Goal: Transaction & Acquisition: Purchase product/service

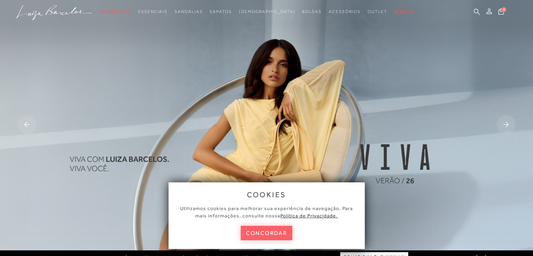
click at [265, 230] on button "concordar" at bounding box center [267, 233] width 52 height 14
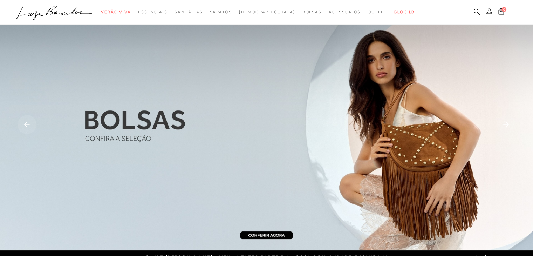
click at [478, 8] on icon at bounding box center [477, 11] width 6 height 7
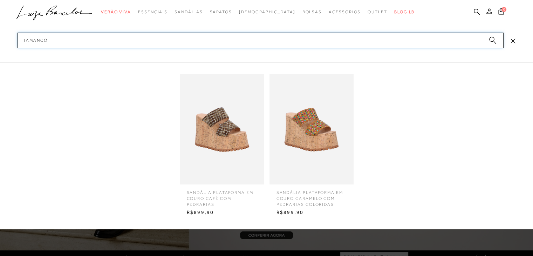
click at [493, 35] on input "tamanco" at bounding box center [261, 40] width 486 height 15
type input "tamanco"
click at [491, 41] on circle "submit" at bounding box center [491, 39] width 5 height 5
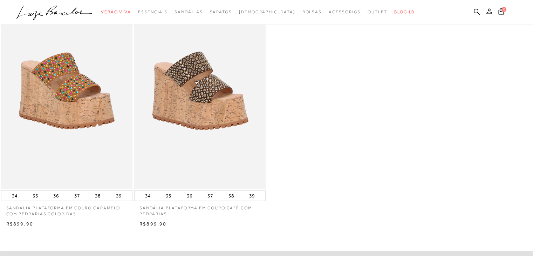
scroll to position [71, 0]
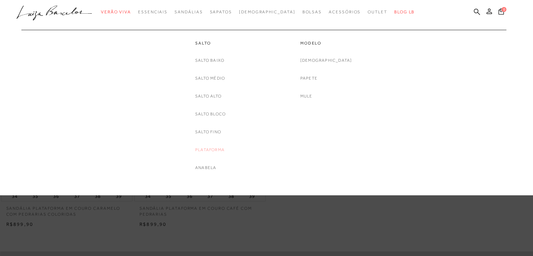
click at [203, 148] on link "Plataforma" at bounding box center [209, 149] width 29 height 7
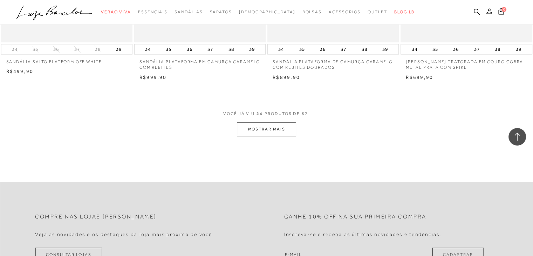
scroll to position [1431, 0]
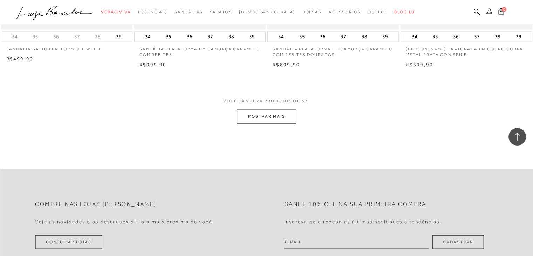
click at [273, 119] on button "MOSTRAR MAIS" at bounding box center [266, 117] width 59 height 14
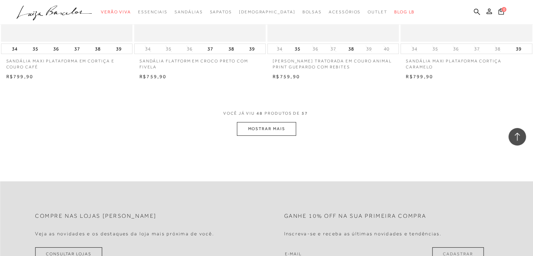
scroll to position [2893, 0]
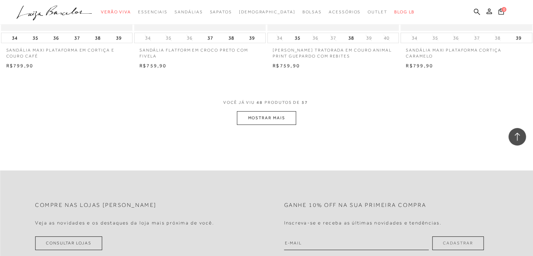
click at [273, 112] on button "MOSTRAR MAIS" at bounding box center [266, 118] width 59 height 14
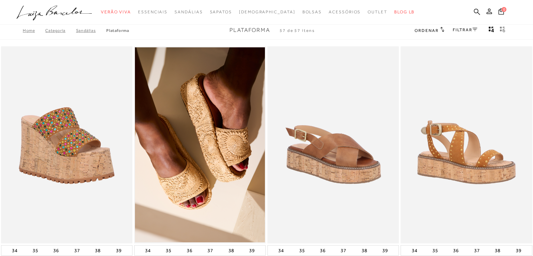
scroll to position [0, 0]
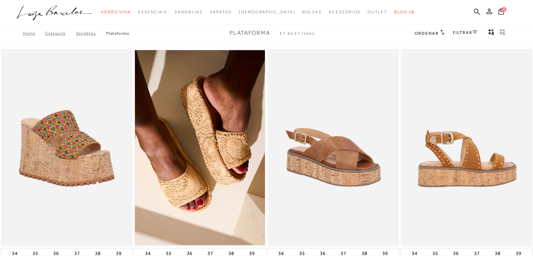
click at [405, 103] on img at bounding box center [466, 147] width 131 height 197
